Goal: Task Accomplishment & Management: Manage account settings

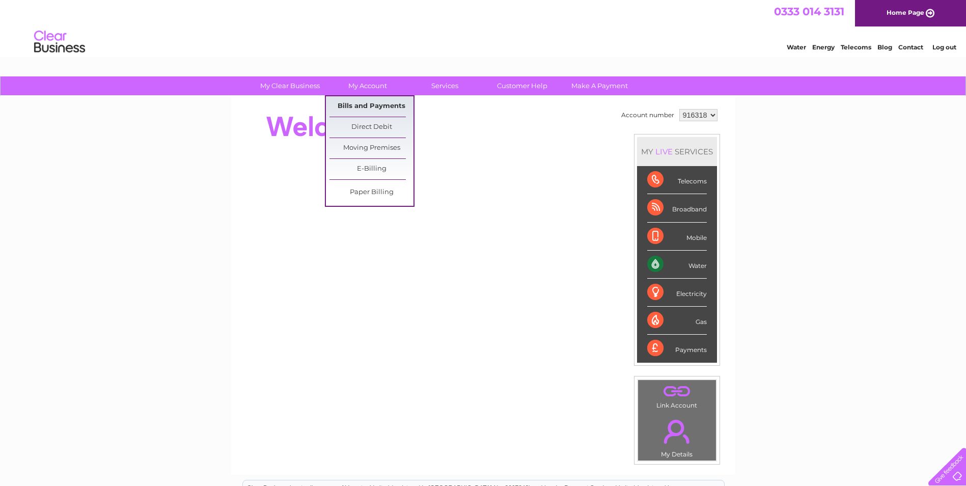
click at [360, 105] on link "Bills and Payments" at bounding box center [372, 106] width 84 height 20
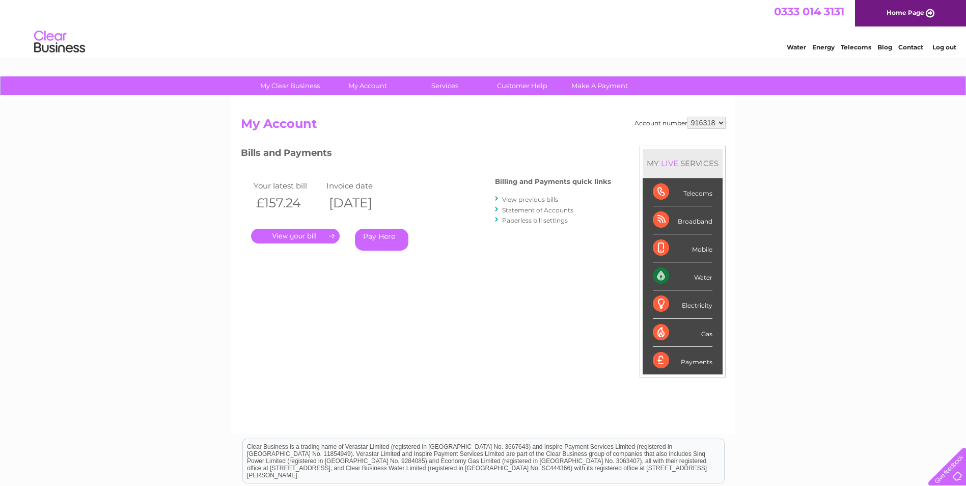
click at [296, 236] on link "." at bounding box center [295, 236] width 89 height 15
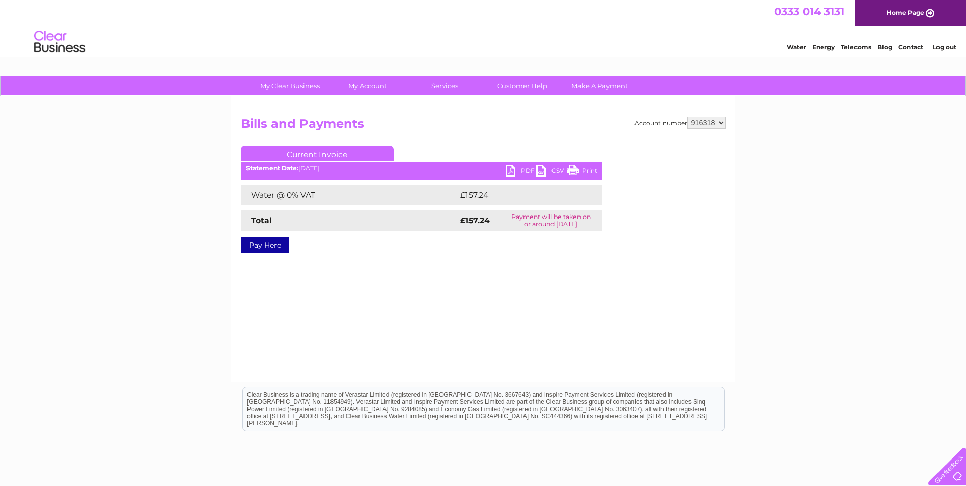
click at [512, 171] on link "PDF" at bounding box center [521, 172] width 31 height 15
